Goal: Understand process/instructions

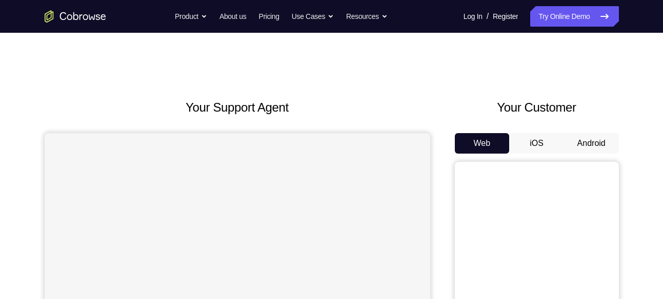
click at [585, 144] on button "Android" at bounding box center [591, 143] width 55 height 21
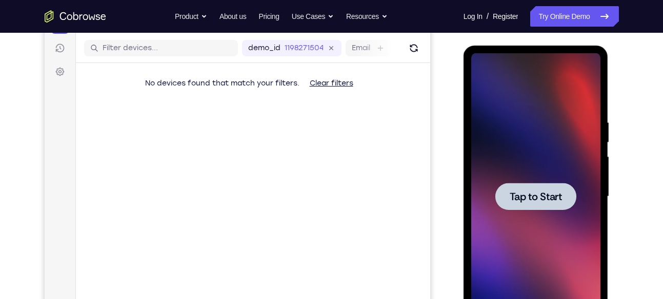
click at [555, 192] on span "Tap to Start" at bounding box center [536, 197] width 52 height 10
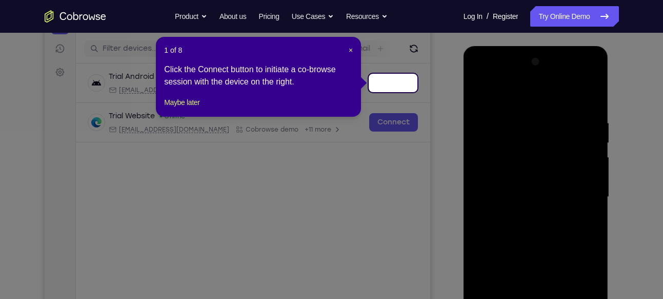
scroll to position [123, 0]
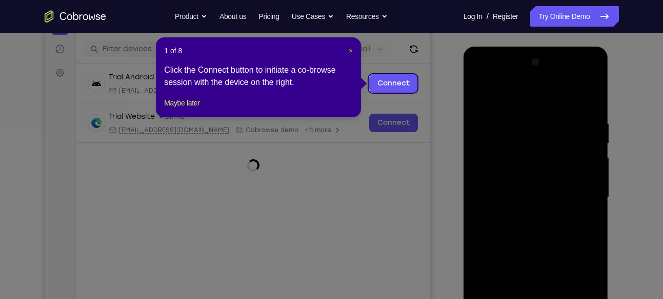
click at [351, 52] on span "×" at bounding box center [351, 51] width 4 height 8
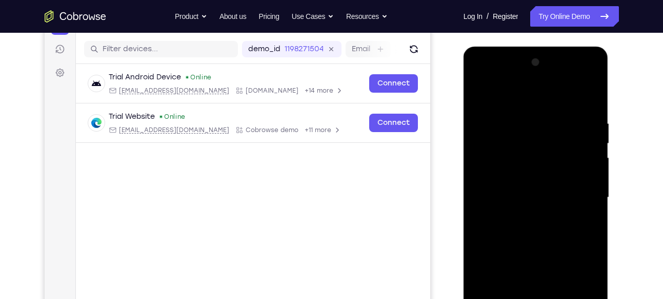
scroll to position [266, 0]
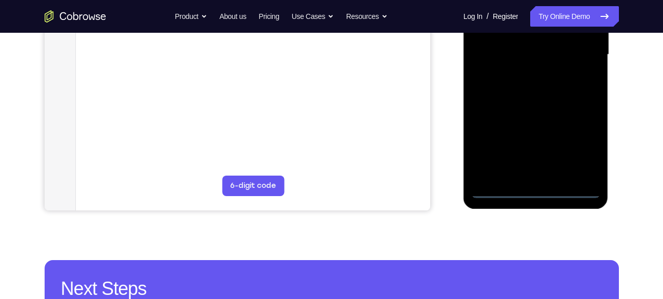
click at [531, 188] on div at bounding box center [535, 54] width 129 height 287
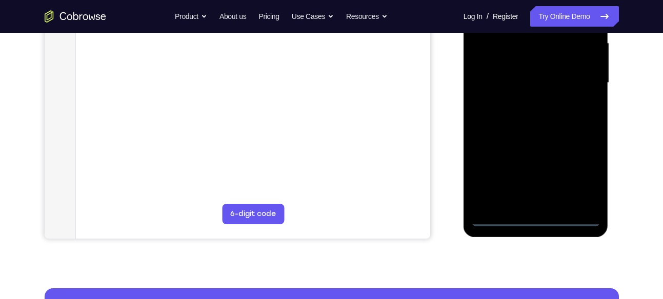
click at [579, 185] on div at bounding box center [535, 83] width 129 height 287
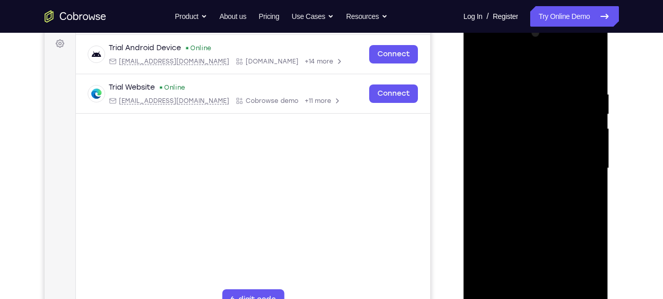
scroll to position [137, 0]
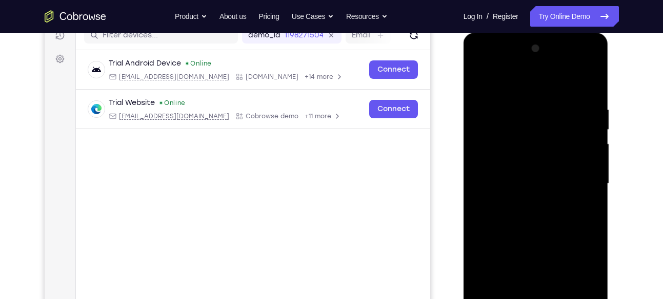
click at [491, 68] on div at bounding box center [535, 183] width 129 height 287
click at [579, 177] on div at bounding box center [535, 183] width 129 height 287
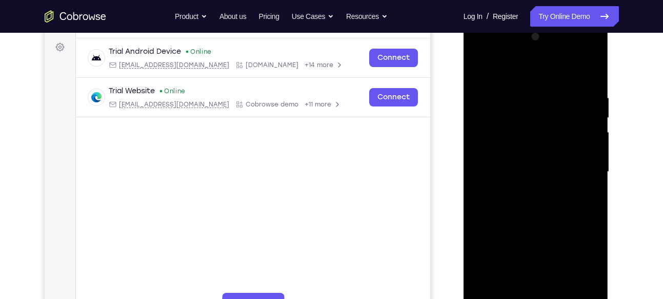
scroll to position [149, 0]
click at [525, 191] on div at bounding box center [535, 171] width 129 height 287
click at [541, 159] on div at bounding box center [535, 171] width 129 height 287
click at [542, 170] on div at bounding box center [535, 171] width 129 height 287
click at [553, 204] on div at bounding box center [535, 171] width 129 height 287
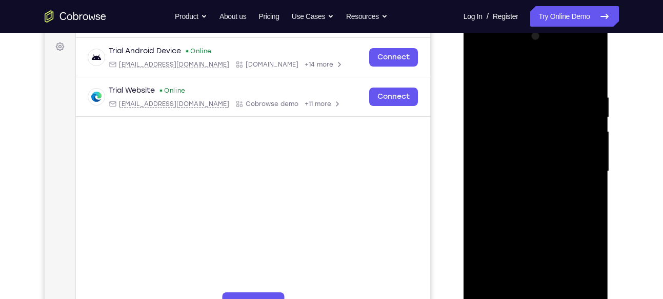
click at [553, 204] on div at bounding box center [535, 171] width 129 height 287
drag, startPoint x: 512, startPoint y: 74, endPoint x: 558, endPoint y: 74, distance: 45.6
click at [558, 74] on div at bounding box center [535, 171] width 129 height 287
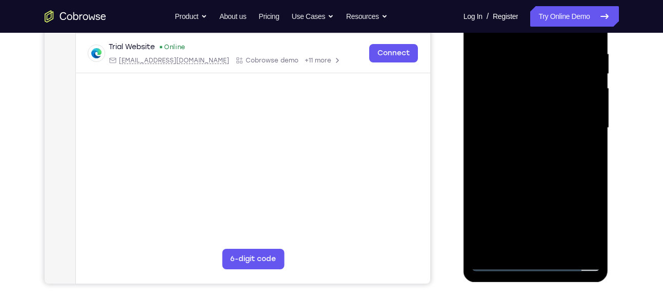
scroll to position [193, 0]
click at [587, 37] on div at bounding box center [535, 127] width 129 height 287
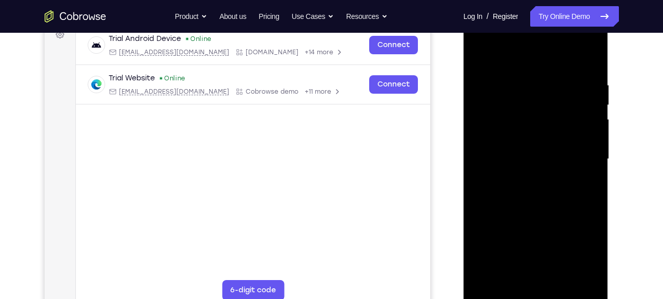
scroll to position [236, 0]
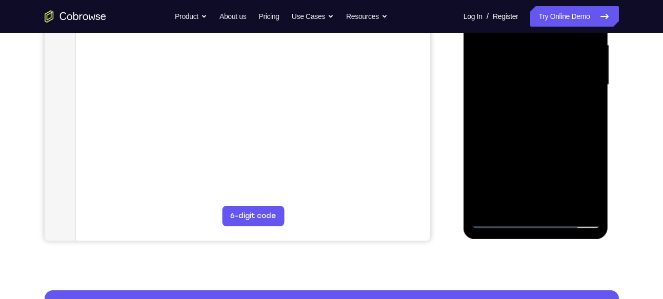
drag, startPoint x: 576, startPoint y: 164, endPoint x: 585, endPoint y: 47, distance: 117.7
click at [585, 47] on div at bounding box center [535, 85] width 129 height 287
drag, startPoint x: 563, startPoint y: 155, endPoint x: 580, endPoint y: 10, distance: 146.6
click at [580, 10] on div at bounding box center [535, 85] width 129 height 287
drag, startPoint x: 561, startPoint y: 154, endPoint x: 567, endPoint y: 9, distance: 145.2
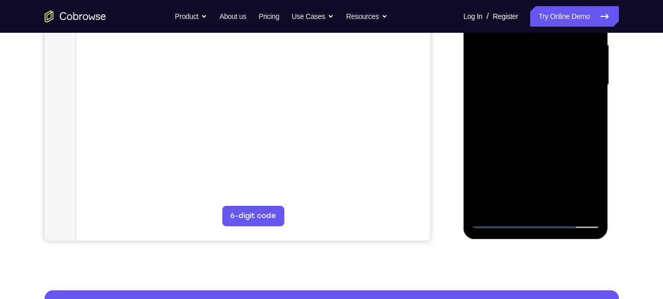
click at [567, 9] on div at bounding box center [535, 85] width 129 height 287
drag, startPoint x: 559, startPoint y: 165, endPoint x: 573, endPoint y: 53, distance: 112.6
click at [573, 53] on div at bounding box center [535, 85] width 129 height 287
drag, startPoint x: 558, startPoint y: 130, endPoint x: 561, endPoint y: 101, distance: 28.4
click at [561, 101] on div at bounding box center [535, 85] width 129 height 287
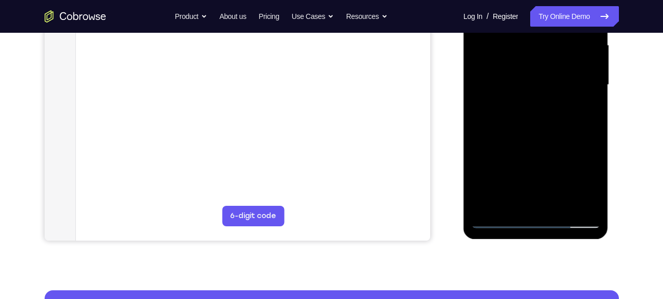
drag, startPoint x: 543, startPoint y: 173, endPoint x: 556, endPoint y: 53, distance: 120.6
click at [556, 53] on div at bounding box center [535, 85] width 129 height 287
click at [575, 88] on div at bounding box center [535, 85] width 129 height 287
drag, startPoint x: 572, startPoint y: 102, endPoint x: 558, endPoint y: 190, distance: 88.7
click at [558, 190] on div at bounding box center [535, 85] width 129 height 287
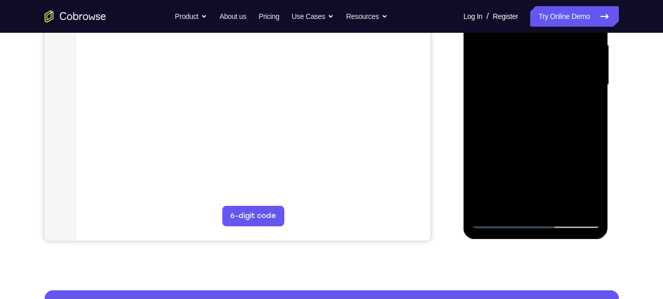
drag, startPoint x: 573, startPoint y: 90, endPoint x: 566, endPoint y: 143, distance: 53.2
click at [566, 143] on div at bounding box center [535, 85] width 129 height 287
drag, startPoint x: 566, startPoint y: 153, endPoint x: 570, endPoint y: 27, distance: 126.2
click at [570, 27] on div at bounding box center [535, 85] width 129 height 287
drag, startPoint x: 553, startPoint y: 157, endPoint x: 567, endPoint y: 31, distance: 126.9
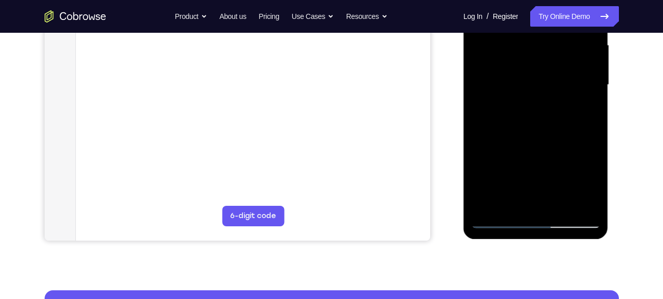
click at [567, 31] on div at bounding box center [535, 85] width 129 height 287
drag, startPoint x: 551, startPoint y: 159, endPoint x: 554, endPoint y: 94, distance: 65.2
click at [554, 94] on div at bounding box center [535, 85] width 129 height 287
drag, startPoint x: 571, startPoint y: 140, endPoint x: 573, endPoint y: 111, distance: 29.8
click at [573, 111] on div at bounding box center [535, 85] width 129 height 287
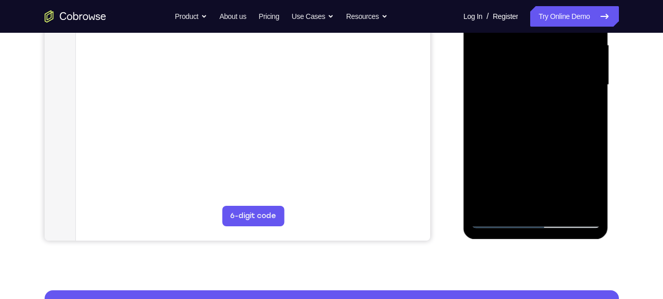
drag, startPoint x: 559, startPoint y: 150, endPoint x: 577, endPoint y: -13, distance: 164.0
click at [577, 0] on div at bounding box center [535, 85] width 129 height 287
drag, startPoint x: 559, startPoint y: 161, endPoint x: 575, endPoint y: 90, distance: 73.5
click at [575, 90] on div at bounding box center [535, 85] width 129 height 287
drag, startPoint x: 568, startPoint y: 146, endPoint x: 571, endPoint y: 131, distance: 15.1
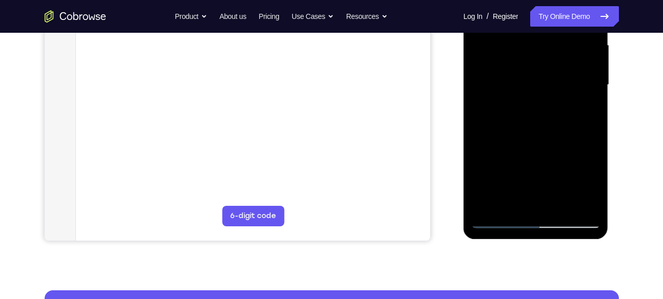
click at [571, 131] on div at bounding box center [535, 85] width 129 height 287
drag, startPoint x: 567, startPoint y: 165, endPoint x: 583, endPoint y: 36, distance: 130.1
click at [583, 36] on div at bounding box center [535, 85] width 129 height 287
drag, startPoint x: 570, startPoint y: 171, endPoint x: 580, endPoint y: 69, distance: 103.0
click at [580, 69] on div at bounding box center [535, 85] width 129 height 287
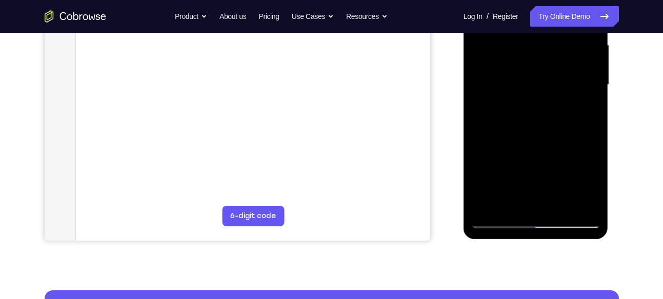
drag, startPoint x: 560, startPoint y: 147, endPoint x: 564, endPoint y: 19, distance: 127.7
click at [564, 19] on div at bounding box center [535, 85] width 129 height 287
drag, startPoint x: 544, startPoint y: 174, endPoint x: 555, endPoint y: 88, distance: 86.8
click at [555, 88] on div at bounding box center [535, 85] width 129 height 287
drag, startPoint x: 548, startPoint y: 154, endPoint x: 556, endPoint y: 124, distance: 31.2
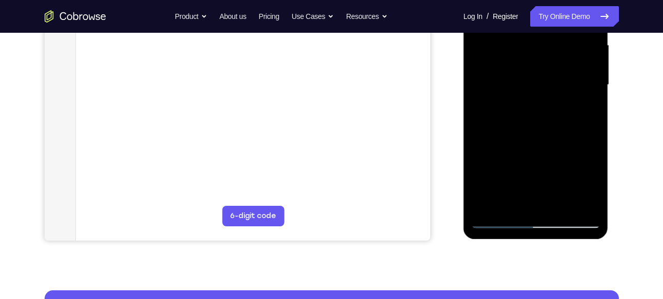
click at [556, 124] on div at bounding box center [535, 85] width 129 height 287
drag, startPoint x: 551, startPoint y: 159, endPoint x: 559, endPoint y: 58, distance: 100.8
click at [559, 58] on div at bounding box center [535, 85] width 129 height 287
drag, startPoint x: 560, startPoint y: 144, endPoint x: 568, endPoint y: 87, distance: 57.4
click at [568, 87] on div at bounding box center [535, 85] width 129 height 287
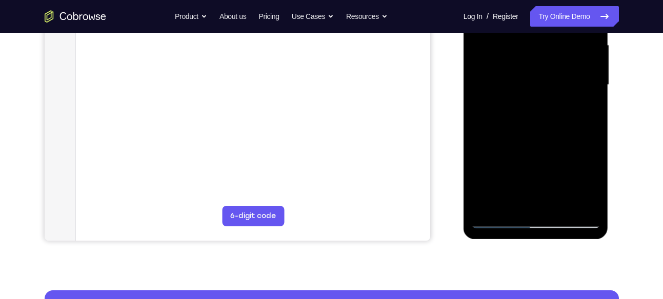
drag, startPoint x: 577, startPoint y: 149, endPoint x: 581, endPoint y: 105, distance: 44.2
click at [581, 105] on div at bounding box center [535, 85] width 129 height 287
drag, startPoint x: 575, startPoint y: 148, endPoint x: 579, endPoint y: 119, distance: 29.0
click at [579, 119] on div at bounding box center [535, 85] width 129 height 287
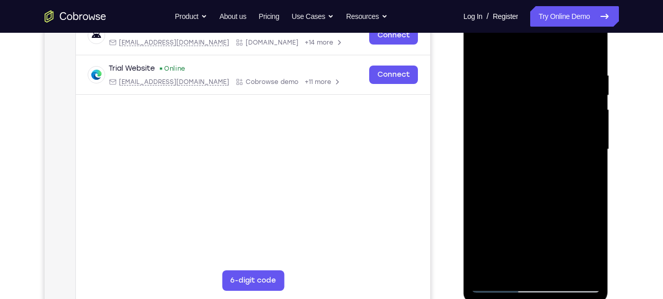
scroll to position [171, 0]
drag, startPoint x: 571, startPoint y: 171, endPoint x: 574, endPoint y: 16, distance: 155.3
click at [574, 16] on div at bounding box center [535, 150] width 129 height 287
drag, startPoint x: 553, startPoint y: 184, endPoint x: 563, endPoint y: 103, distance: 81.6
click at [563, 103] on div at bounding box center [535, 150] width 129 height 287
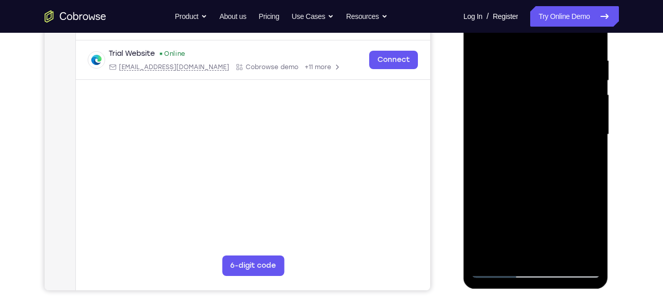
scroll to position [189, 0]
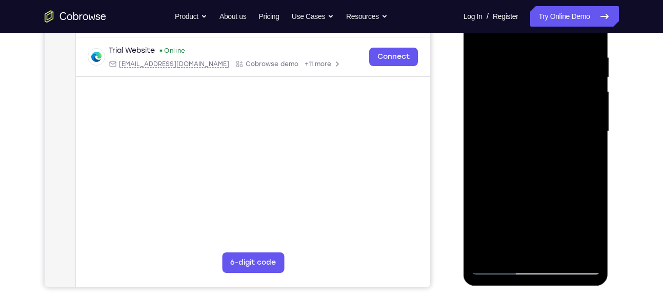
drag, startPoint x: 567, startPoint y: 171, endPoint x: 561, endPoint y: 52, distance: 118.6
click at [561, 52] on div at bounding box center [535, 131] width 129 height 287
drag, startPoint x: 560, startPoint y: 158, endPoint x: 567, endPoint y: 95, distance: 63.5
click at [567, 95] on div at bounding box center [535, 131] width 129 height 287
drag, startPoint x: 565, startPoint y: 198, endPoint x: 576, endPoint y: 139, distance: 59.9
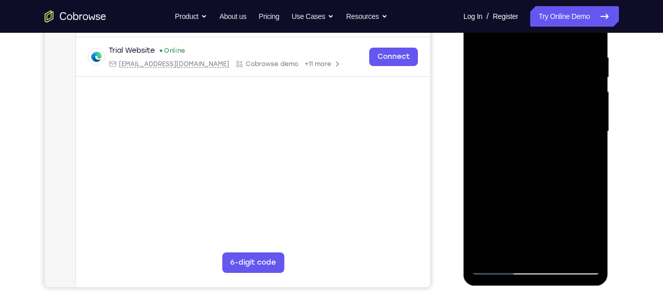
click at [576, 139] on div at bounding box center [535, 131] width 129 height 287
drag, startPoint x: 546, startPoint y: 174, endPoint x: 557, endPoint y: 87, distance: 87.8
click at [557, 87] on div at bounding box center [535, 131] width 129 height 287
drag, startPoint x: 552, startPoint y: 218, endPoint x: 554, endPoint y: 76, distance: 142.5
click at [554, 76] on div at bounding box center [535, 131] width 129 height 287
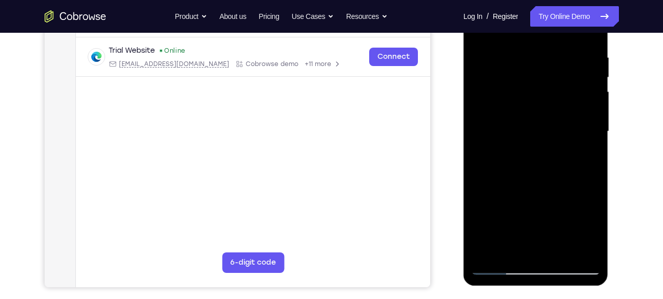
drag, startPoint x: 548, startPoint y: 215, endPoint x: 553, endPoint y: 65, distance: 150.2
click at [553, 65] on div at bounding box center [535, 131] width 129 height 287
drag, startPoint x: 571, startPoint y: 188, endPoint x: 559, endPoint y: 39, distance: 149.6
click at [559, 39] on div at bounding box center [535, 131] width 129 height 287
drag, startPoint x: 559, startPoint y: 182, endPoint x: 566, endPoint y: 97, distance: 85.4
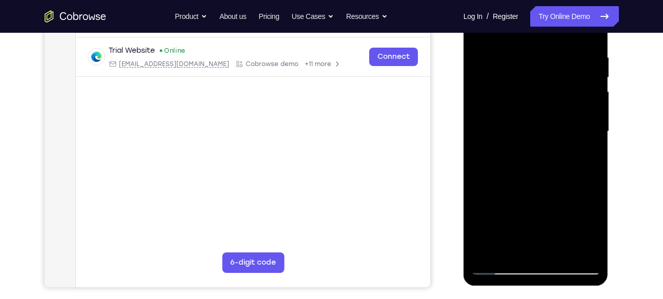
click at [566, 97] on div at bounding box center [535, 131] width 129 height 287
drag, startPoint x: 579, startPoint y: 196, endPoint x: 579, endPoint y: 83, distance: 113.3
click at [579, 83] on div at bounding box center [535, 131] width 129 height 287
drag, startPoint x: 564, startPoint y: 193, endPoint x: 569, endPoint y: 61, distance: 131.9
click at [569, 61] on div at bounding box center [535, 131] width 129 height 287
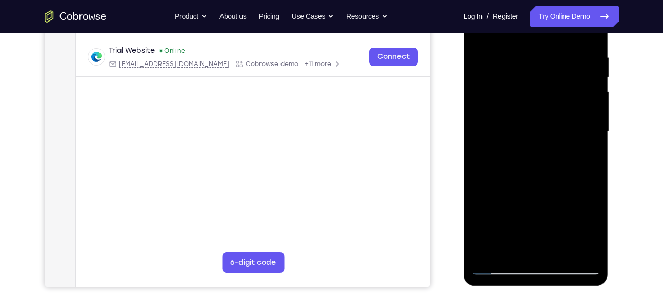
drag, startPoint x: 556, startPoint y: 193, endPoint x: 562, endPoint y: 71, distance: 122.2
click at [562, 71] on div at bounding box center [535, 131] width 129 height 287
drag, startPoint x: 553, startPoint y: 177, endPoint x: 555, endPoint y: 77, distance: 100.5
click at [555, 77] on div at bounding box center [535, 131] width 129 height 287
drag, startPoint x: 562, startPoint y: 113, endPoint x: 576, endPoint y: 5, distance: 109.5
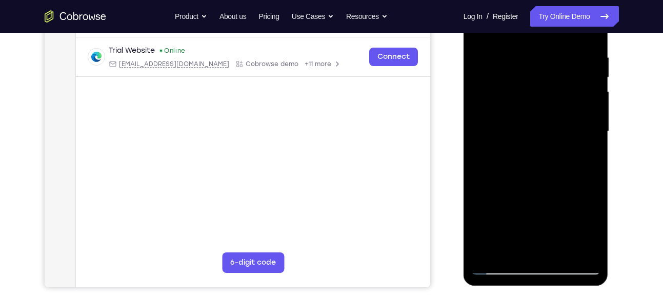
click at [576, 5] on div at bounding box center [535, 131] width 129 height 287
drag, startPoint x: 550, startPoint y: 154, endPoint x: 566, endPoint y: 52, distance: 103.3
click at [566, 52] on div at bounding box center [535, 131] width 129 height 287
drag, startPoint x: 573, startPoint y: 195, endPoint x: 572, endPoint y: 40, distance: 154.3
click at [572, 40] on div at bounding box center [535, 131] width 129 height 287
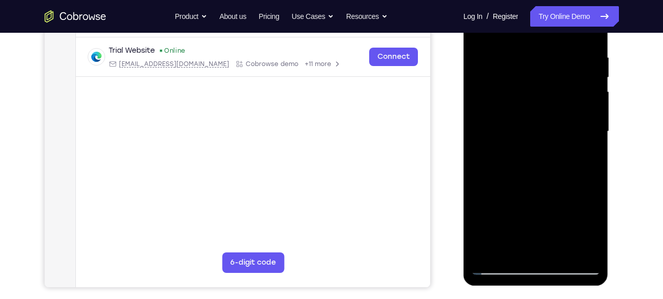
drag, startPoint x: 565, startPoint y: 165, endPoint x: 596, endPoint y: 39, distance: 129.7
click at [596, 39] on div at bounding box center [535, 131] width 129 height 287
drag, startPoint x: 542, startPoint y: 211, endPoint x: 558, endPoint y: 97, distance: 114.9
click at [558, 97] on div at bounding box center [535, 131] width 129 height 287
drag, startPoint x: 561, startPoint y: 191, endPoint x: 577, endPoint y: 120, distance: 72.5
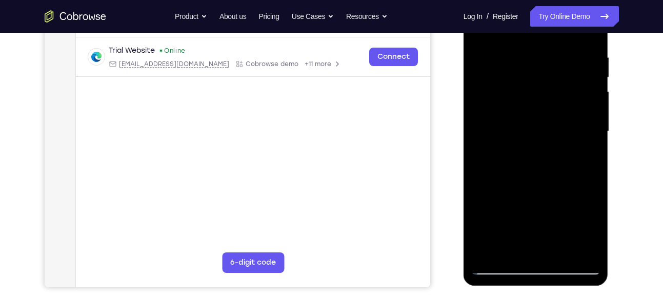
click at [577, 120] on div at bounding box center [535, 131] width 129 height 287
